Goal: Task Accomplishment & Management: Manage account settings

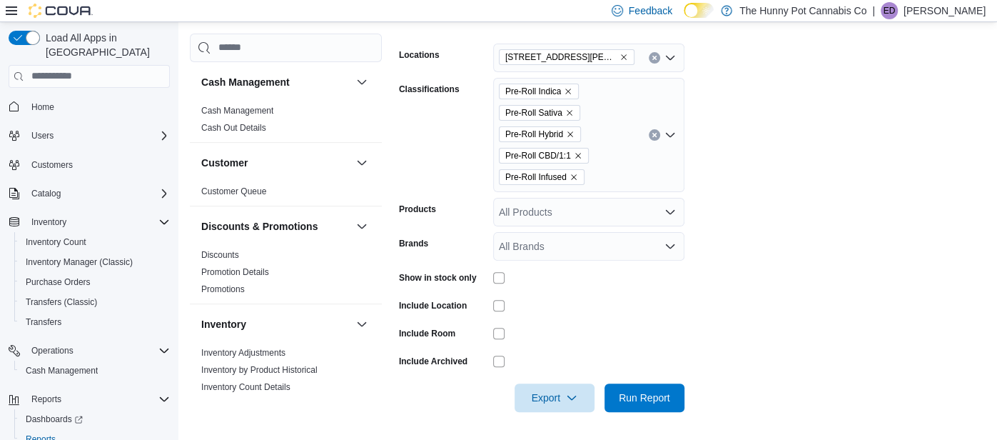
scroll to position [215, 0]
click at [36, 6] on img at bounding box center [61, 11] width 64 height 14
click at [42, 101] on span "Home" at bounding box center [42, 106] width 23 height 11
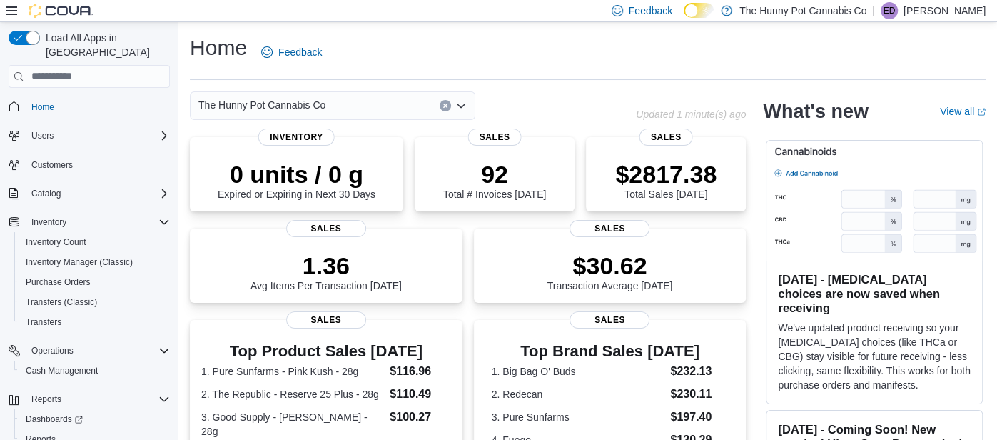
click at [416, 32] on div "Home Feedback The Hunny Pot Cannabis Co Updated 1 minute(s) ago 0 units / 0 g E…" at bounding box center [587, 426] width 819 height 809
click at [10, 360] on div "Operations Cash Management" at bounding box center [89, 361] width 161 height 40
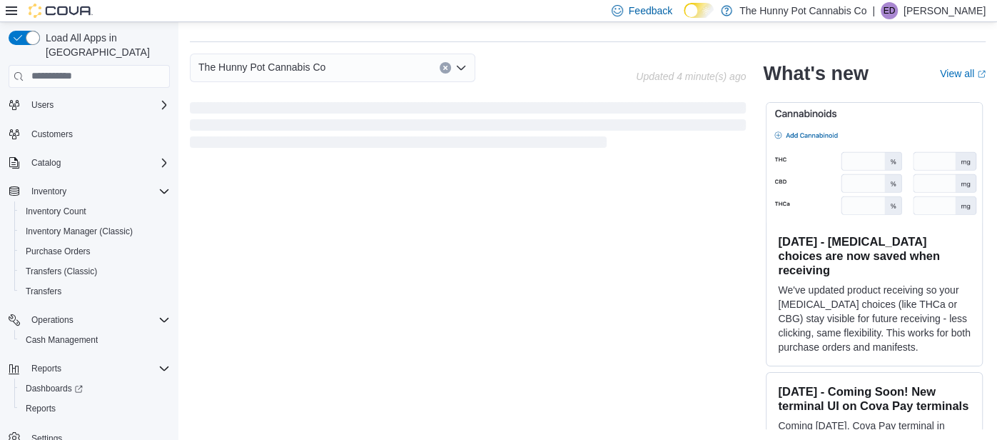
scroll to position [142, 0]
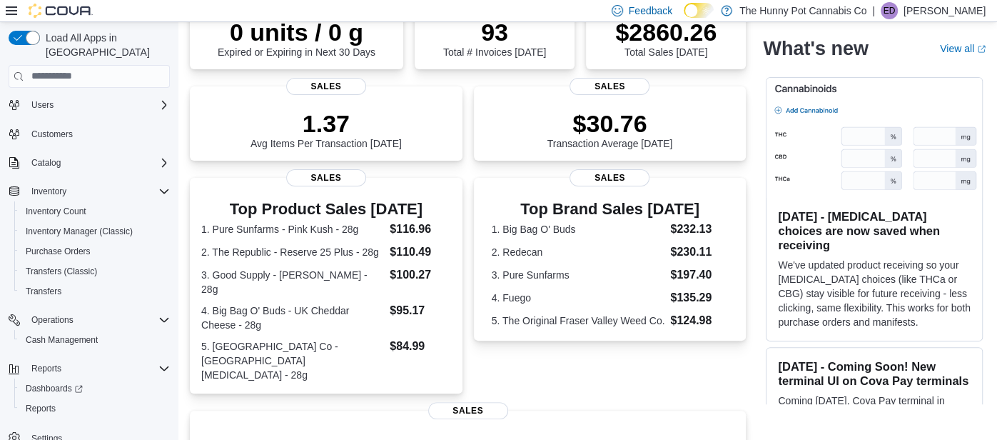
click at [178, 211] on div "Load All Apps in [GEOGRAPHIC_DATA] Home Users Customers Catalog Inventory Inven…" at bounding box center [89, 233] width 178 height 422
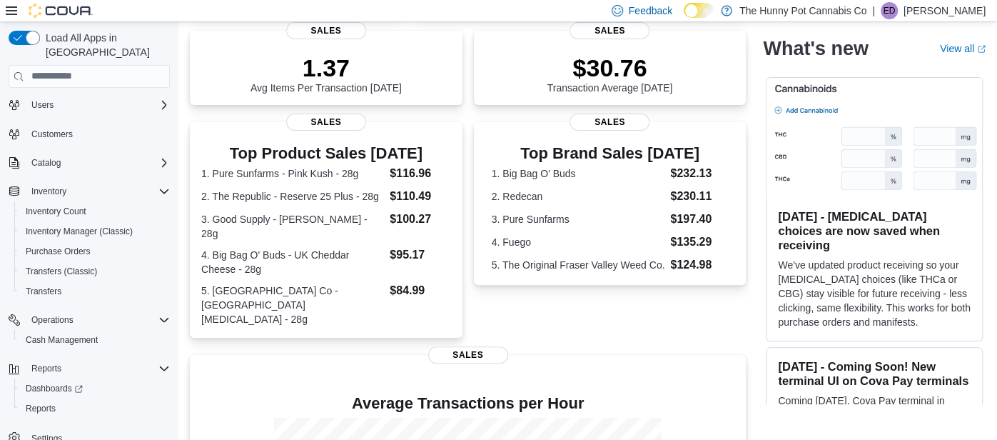
scroll to position [199, 0]
click at [64, 334] on span "Cash Management" at bounding box center [62, 339] width 72 height 11
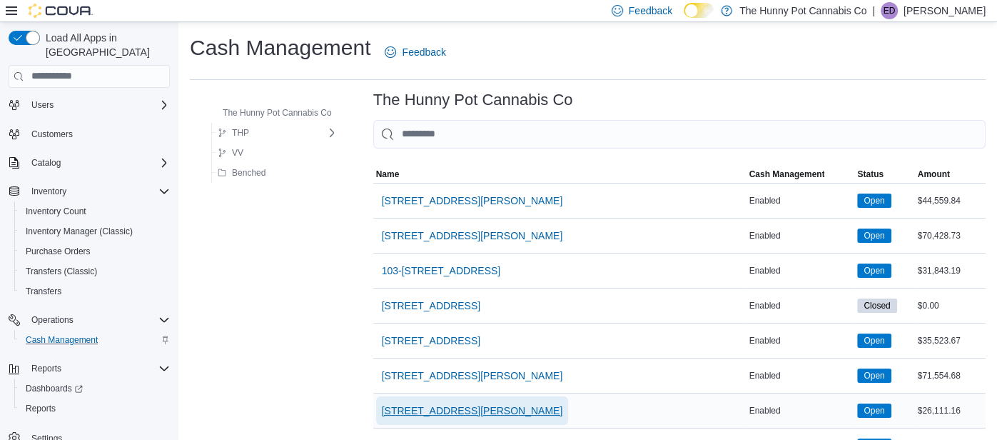
click at [433, 408] on span "[STREET_ADDRESS][PERSON_NAME]" at bounding box center [472, 410] width 181 height 14
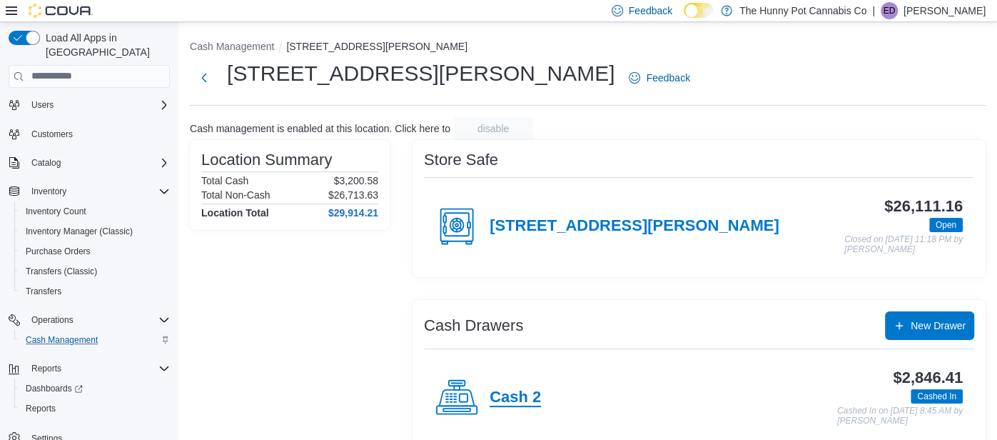
click at [503, 396] on h4 "Cash 2" at bounding box center [515, 397] width 51 height 19
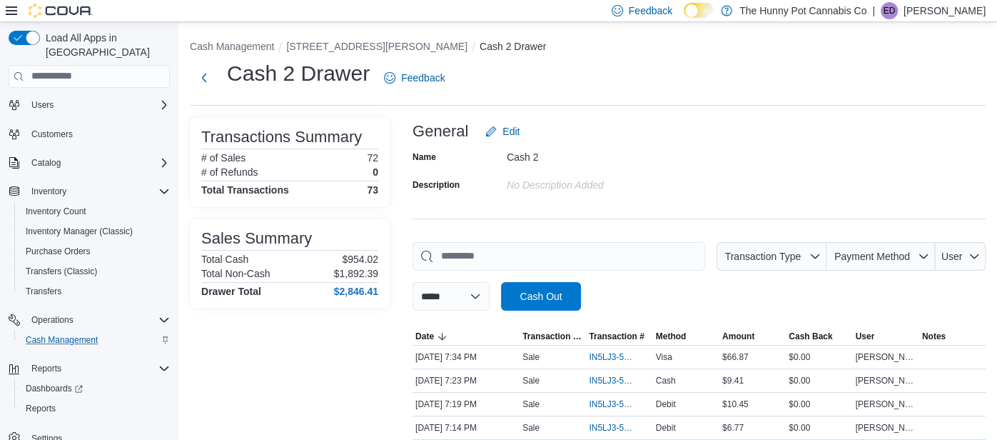
click at [756, 117] on div "General Edit" at bounding box center [699, 131] width 573 height 29
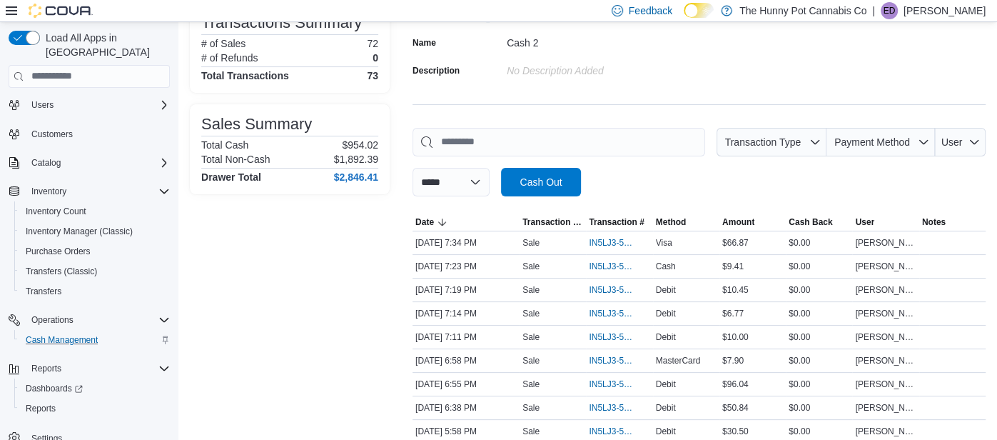
scroll to position [142, 0]
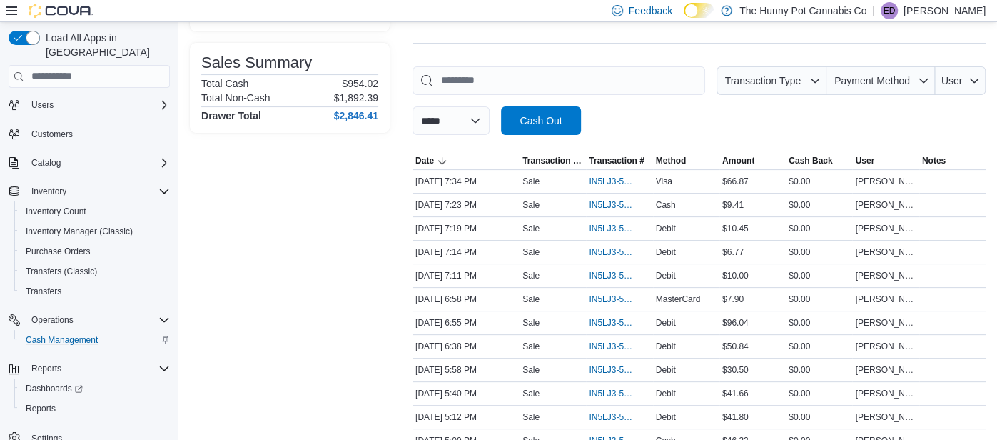
scroll to position [199, 0]
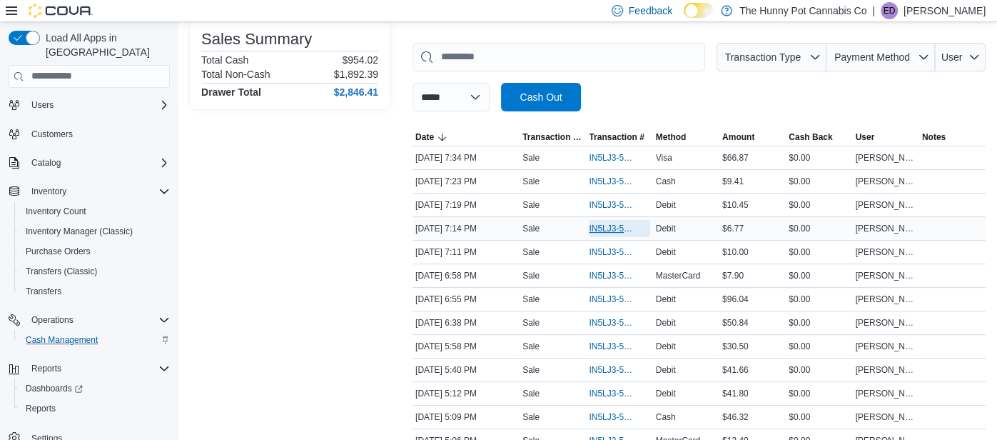
click at [605, 223] on span "IN5LJ3-5956863" at bounding box center [612, 228] width 46 height 11
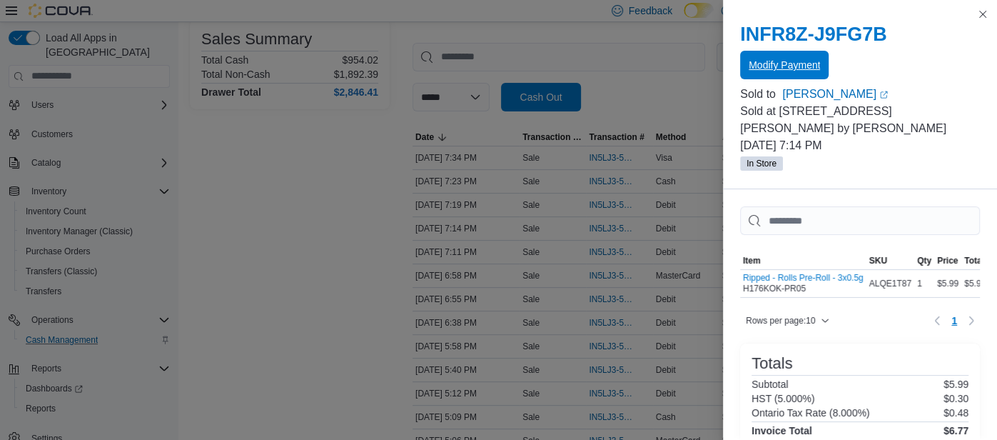
click at [808, 66] on span "Modify Payment" at bounding box center [784, 65] width 71 height 14
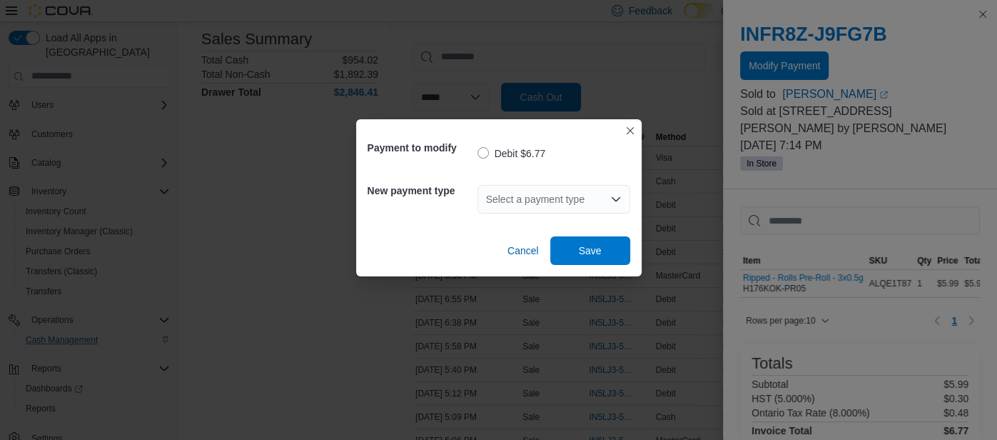
click at [618, 203] on icon "Open list of options" at bounding box center [615, 198] width 11 height 11
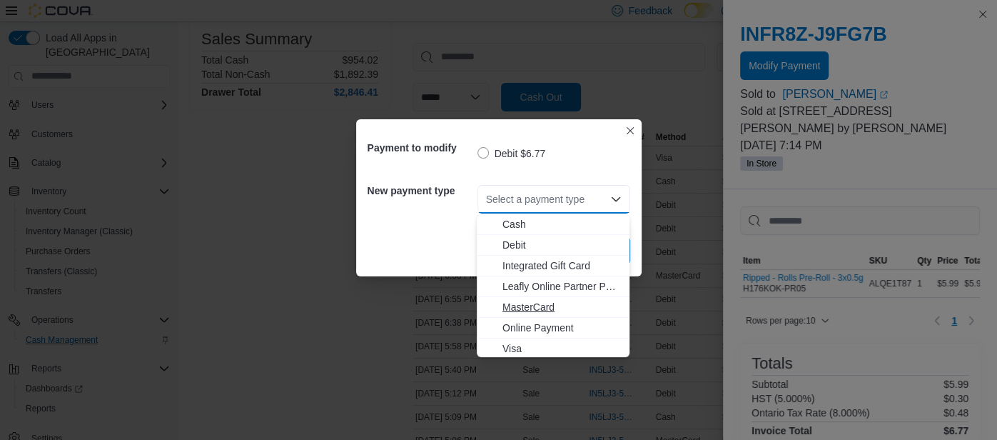
click at [525, 304] on span "MasterCard" at bounding box center [562, 307] width 119 height 14
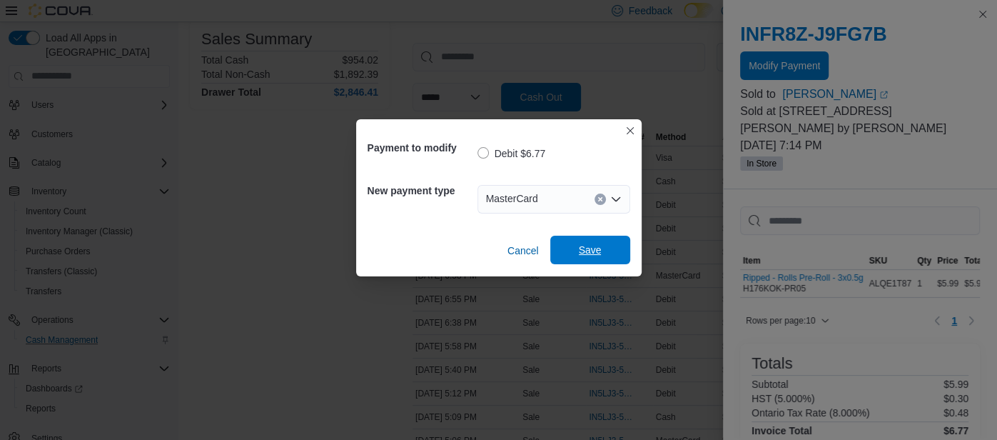
click at [583, 262] on span "Save" at bounding box center [590, 250] width 63 height 29
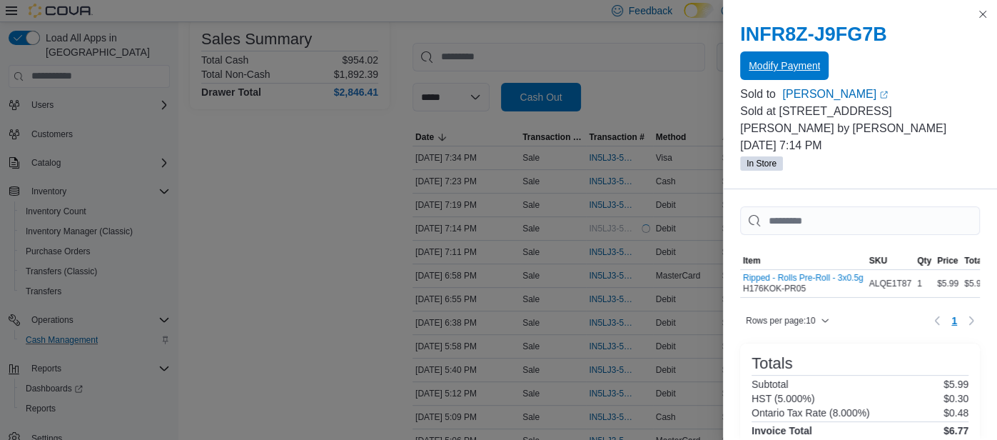
scroll to position [0, 0]
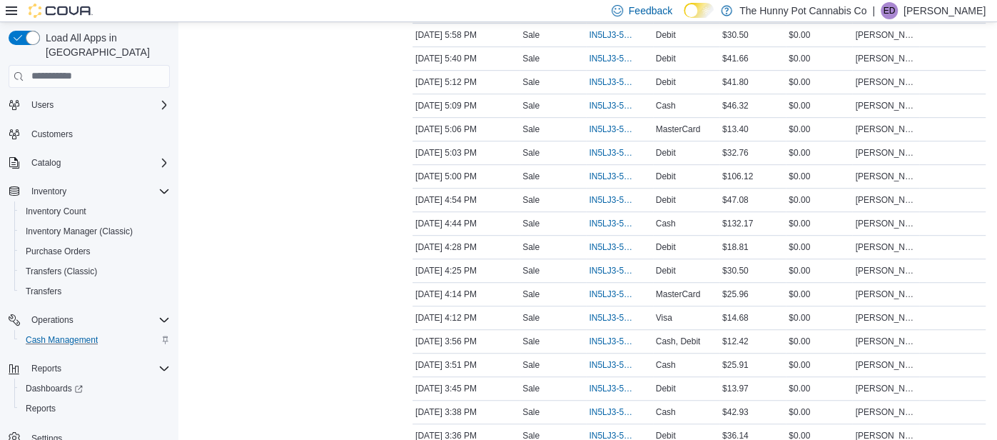
scroll to position [513, 0]
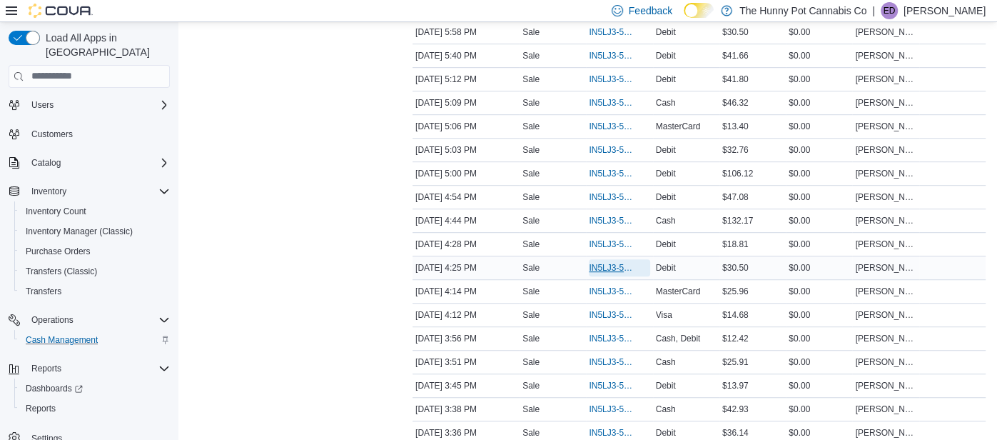
click at [612, 262] on span "IN5LJ3-5955145" at bounding box center [612, 267] width 46 height 11
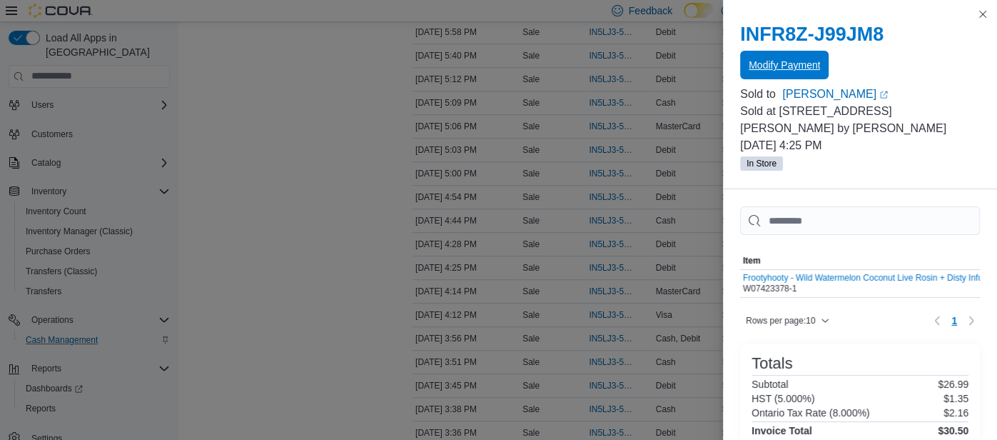
click at [760, 74] on span "Modify Payment" at bounding box center [784, 65] width 71 height 29
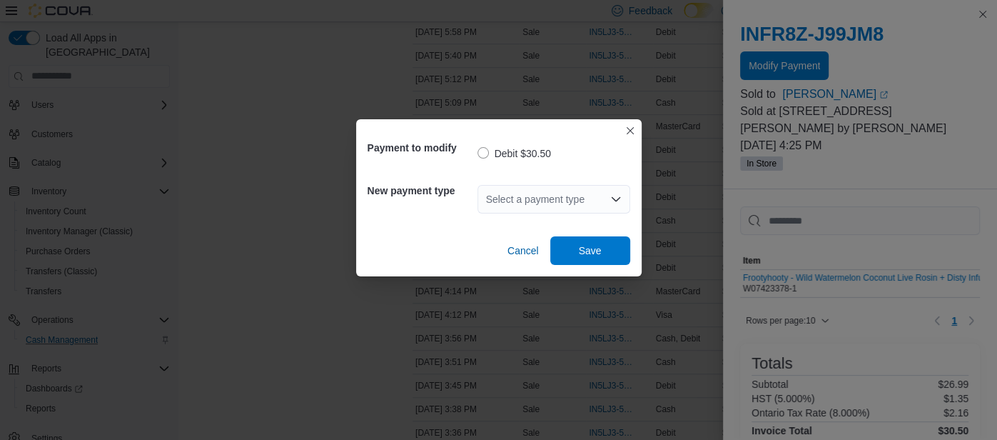
click at [542, 203] on div "Select a payment type" at bounding box center [554, 199] width 153 height 29
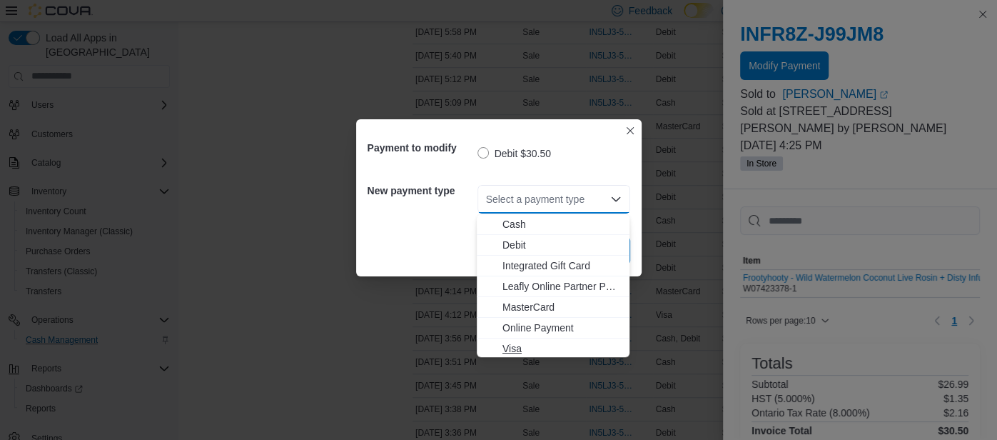
click at [531, 343] on span "Visa" at bounding box center [562, 348] width 119 height 14
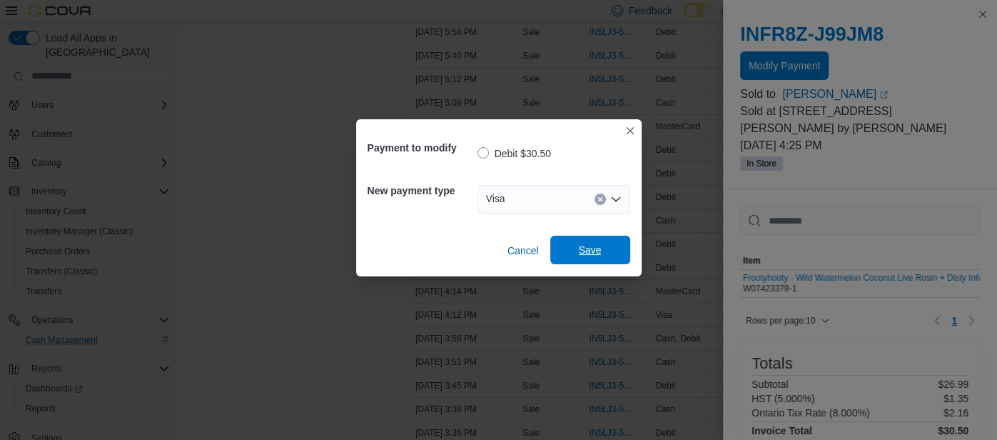
click at [584, 258] on span "Save" at bounding box center [590, 250] width 63 height 29
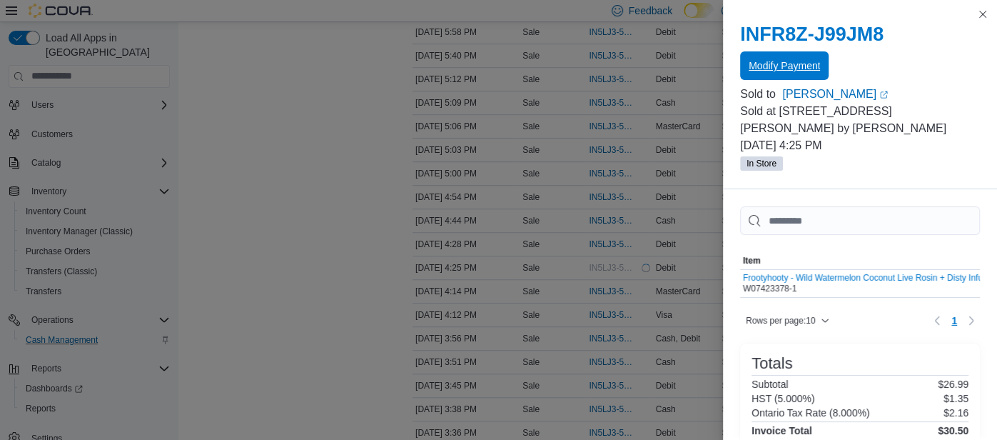
scroll to position [0, 0]
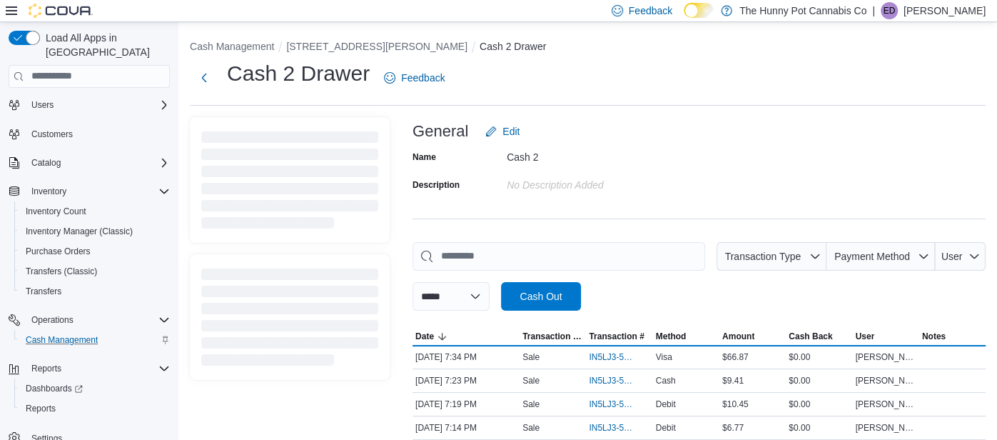
click at [50, 85] on span "Home" at bounding box center [42, 76] width 23 height 17
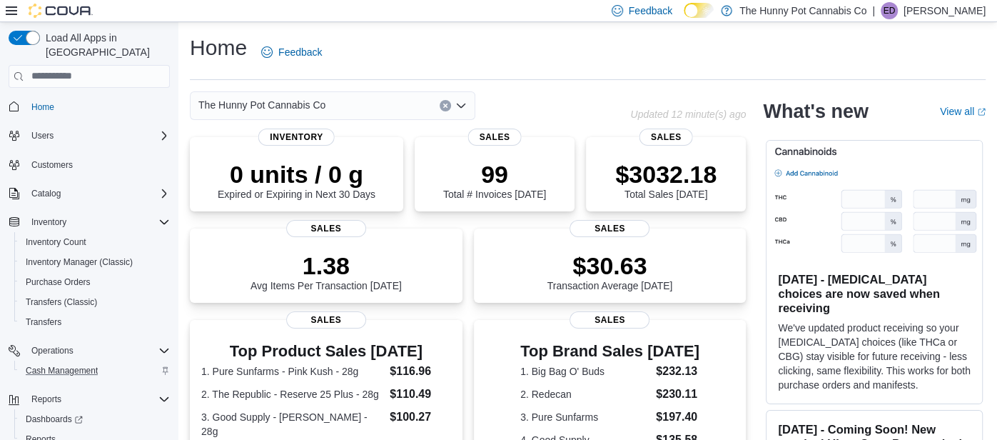
click at [175, 84] on div "Load All Apps in [GEOGRAPHIC_DATA] Home Users Customers Catalog Inventory Inven…" at bounding box center [89, 256] width 173 height 463
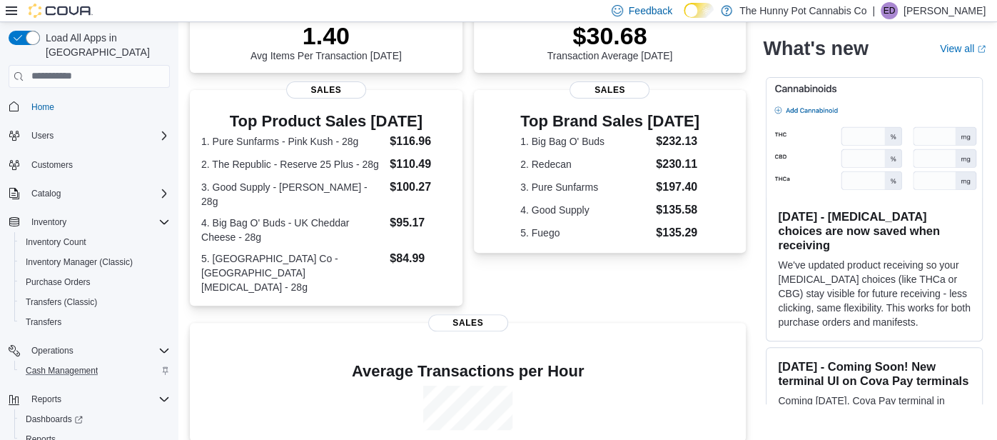
scroll to position [224, 0]
